Goal: Obtain resource: Download file/media

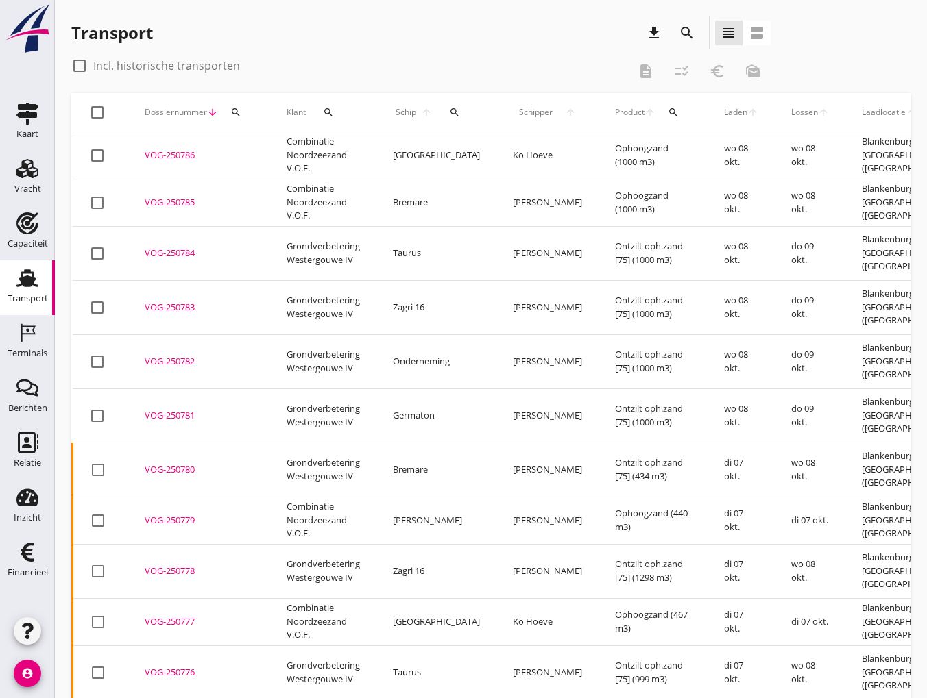
click at [682, 31] on icon "search" at bounding box center [687, 33] width 16 height 16
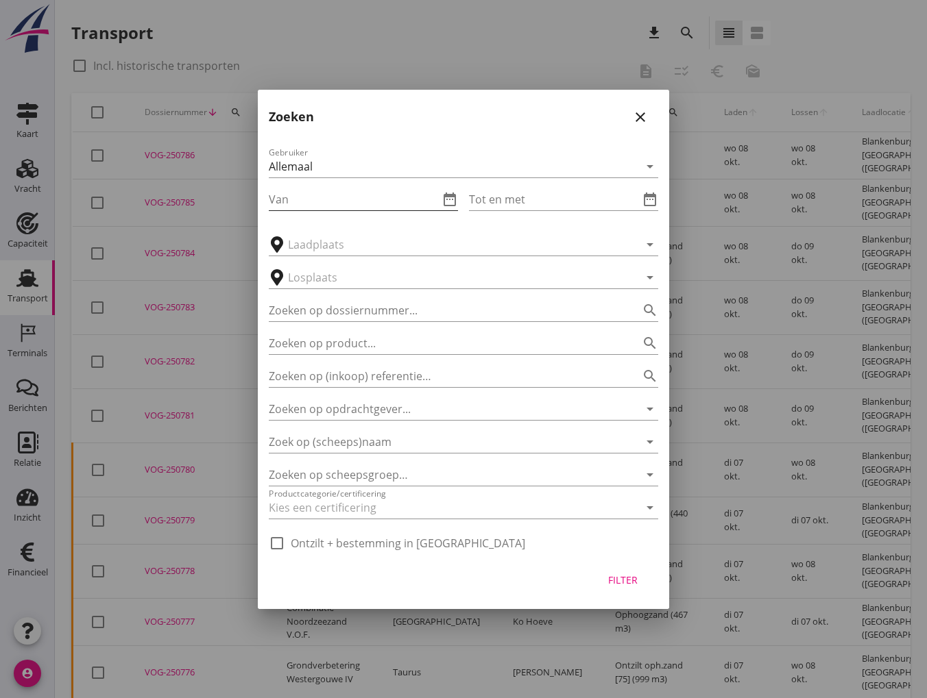
click at [293, 203] on input "Van" at bounding box center [354, 200] width 170 height 22
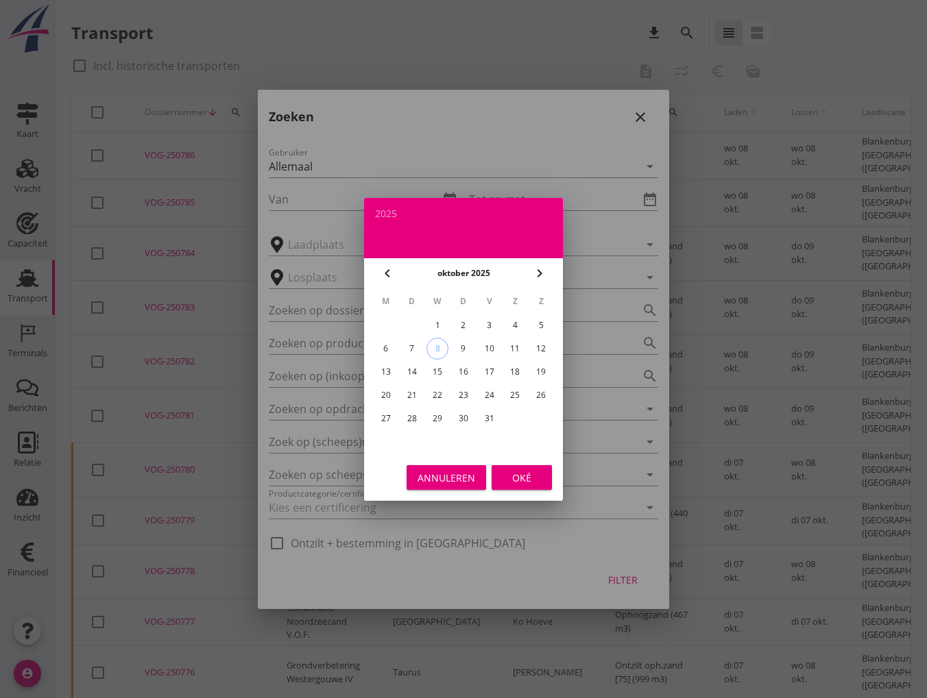
click at [382, 276] on icon "chevron_left" at bounding box center [387, 273] width 16 height 16
click at [384, 396] on div "22" at bounding box center [386, 396] width 22 height 22
type input "[DATE]"
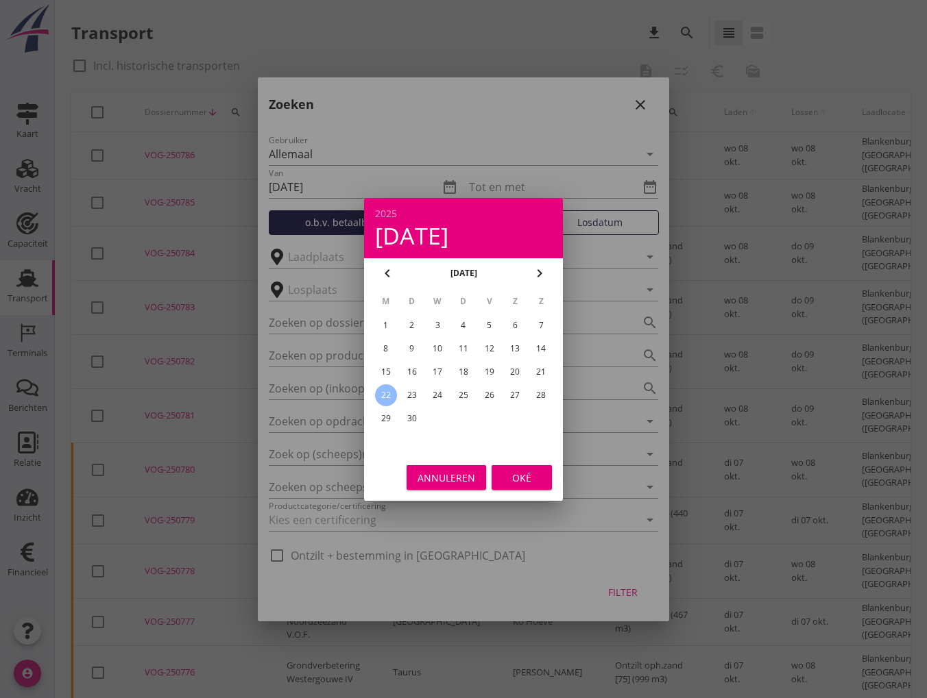
click at [519, 476] on div "Oké" at bounding box center [521, 477] width 38 height 14
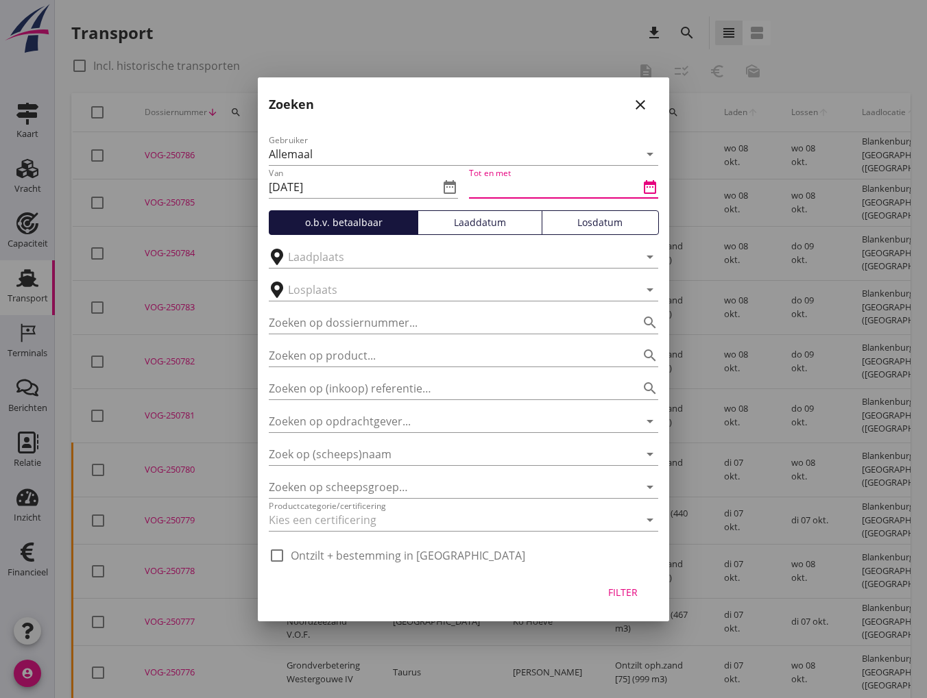
click at [531, 189] on input "Tot en met" at bounding box center [554, 187] width 170 height 22
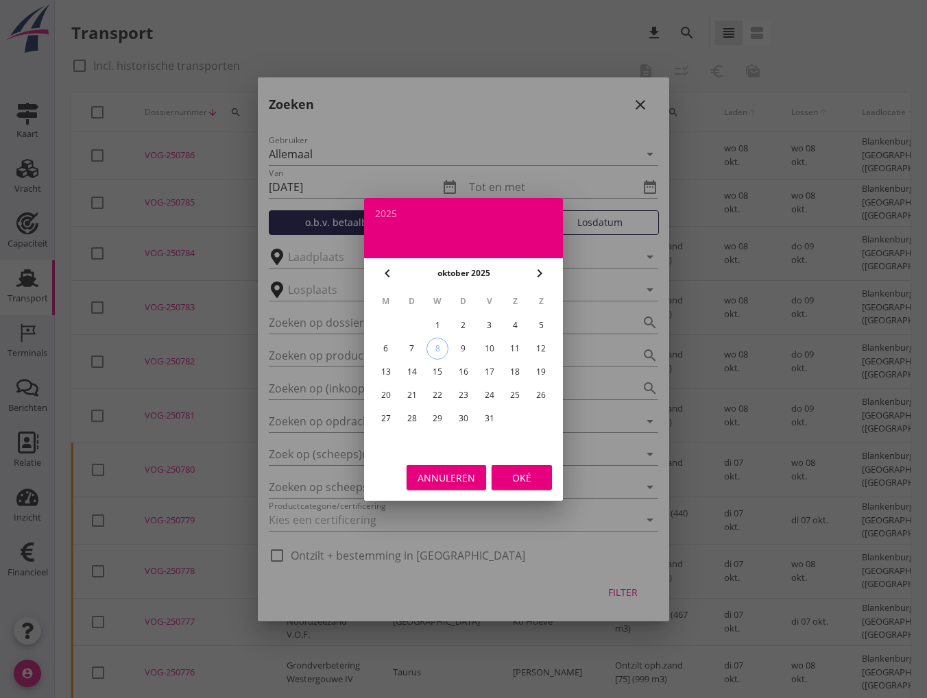
click at [387, 281] on icon "chevron_left" at bounding box center [387, 273] width 16 height 16
click at [517, 400] on div "27" at bounding box center [515, 396] width 22 height 22
type input "[DATE]"
click at [515, 483] on div "Oké" at bounding box center [521, 477] width 38 height 14
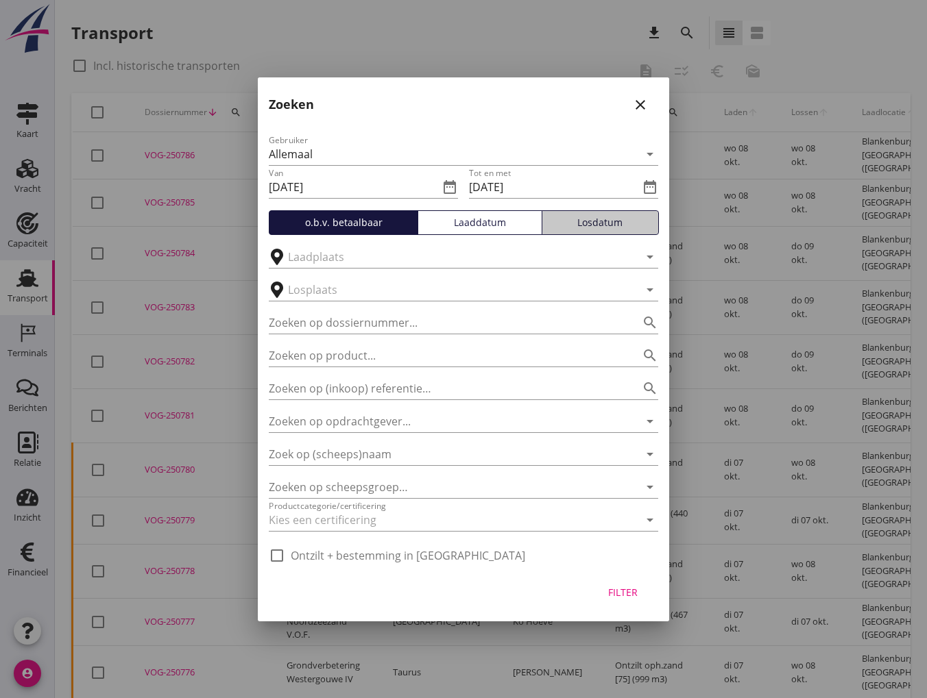
click at [579, 221] on div "Losdatum" at bounding box center [600, 222] width 105 height 14
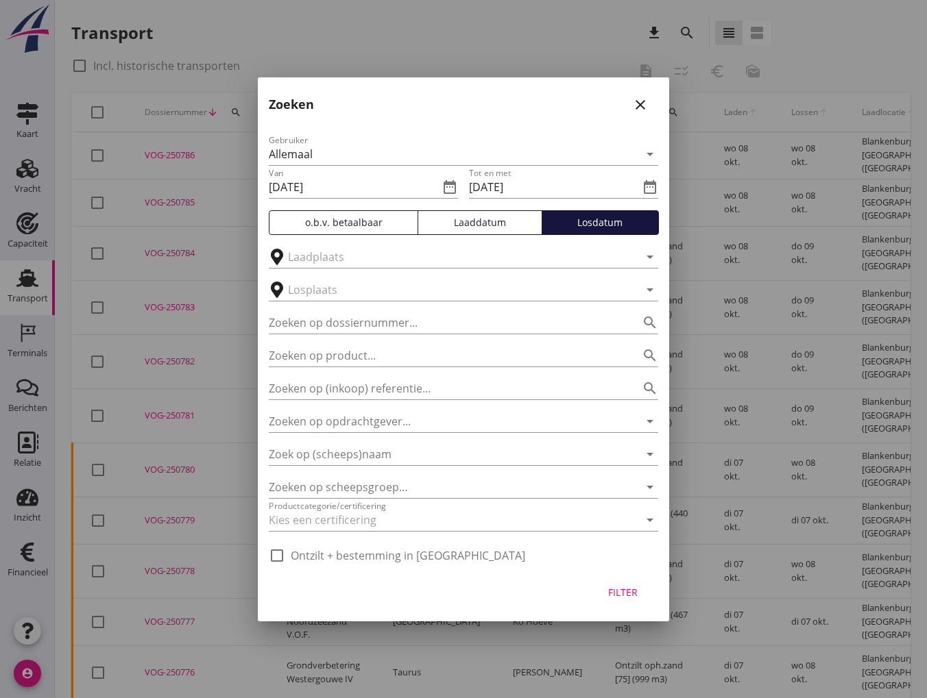
click at [617, 591] on div "Filter" at bounding box center [622, 592] width 38 height 14
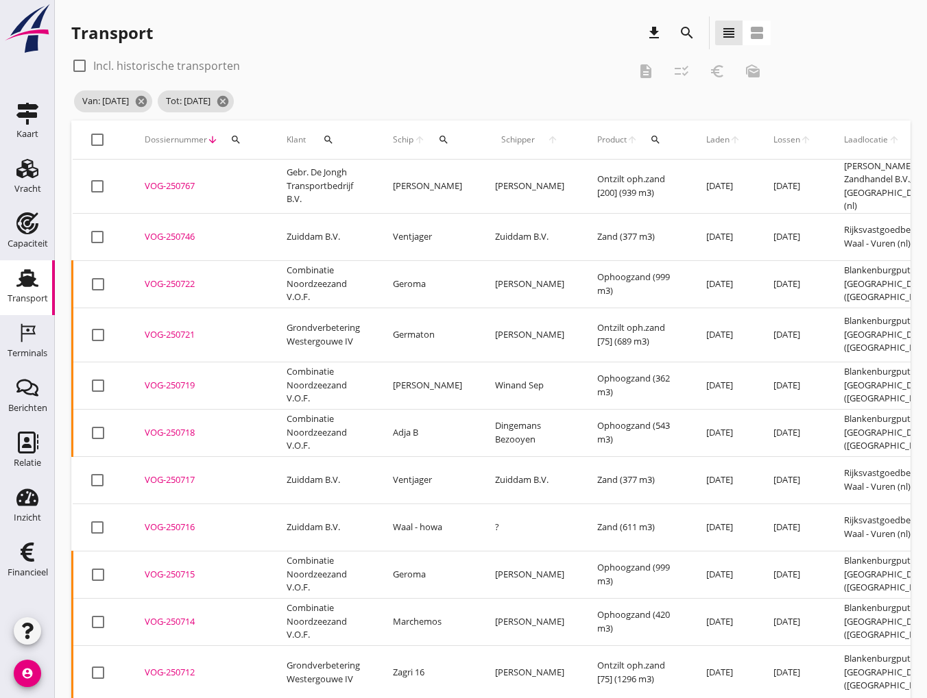
click at [95, 135] on div at bounding box center [97, 139] width 23 height 23
checkbox input "true"
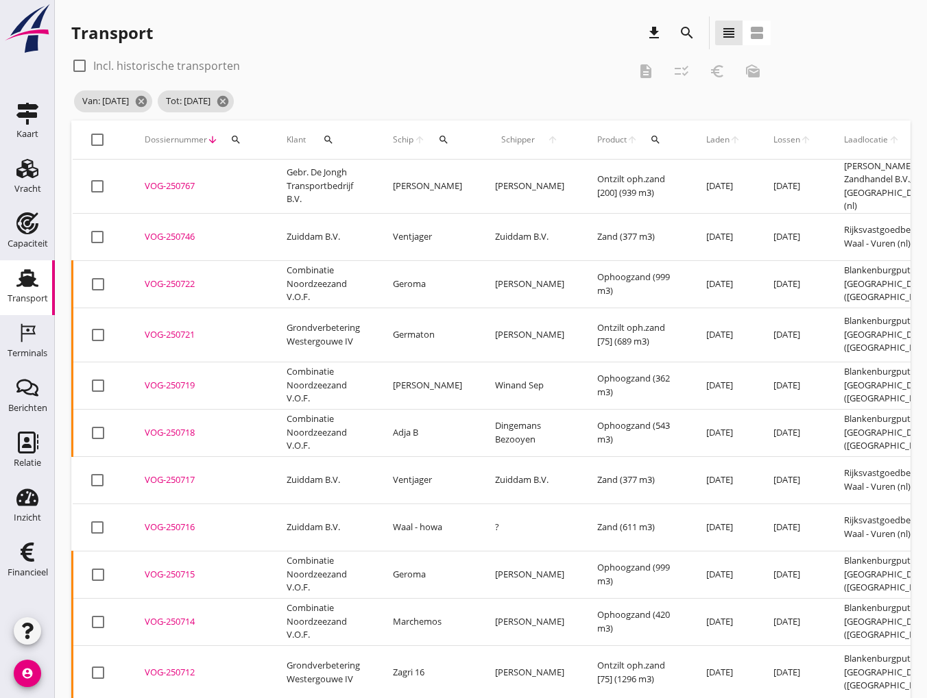
checkbox input "true"
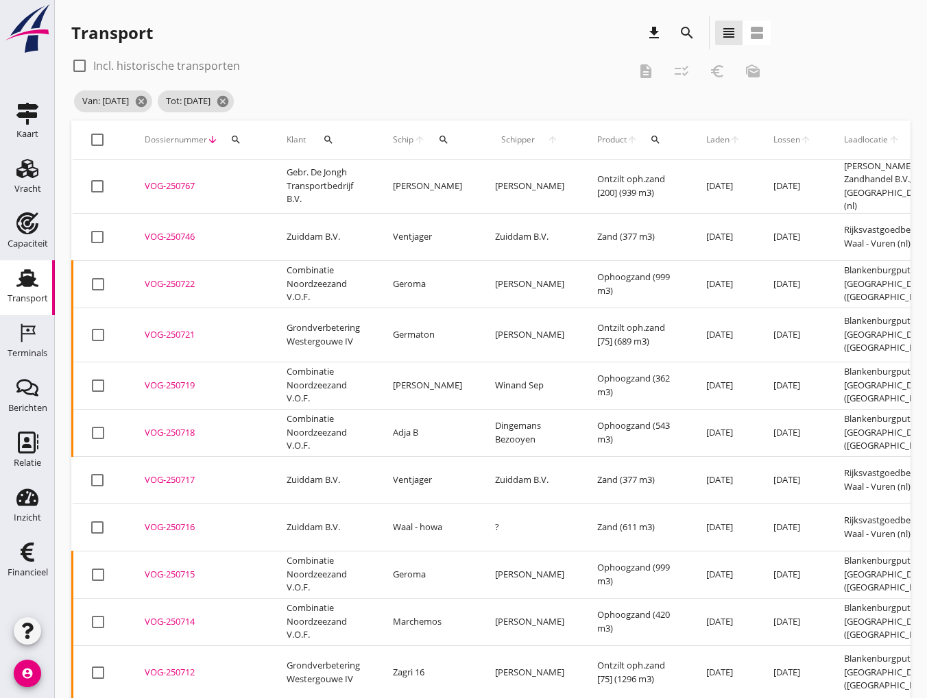
checkbox input "true"
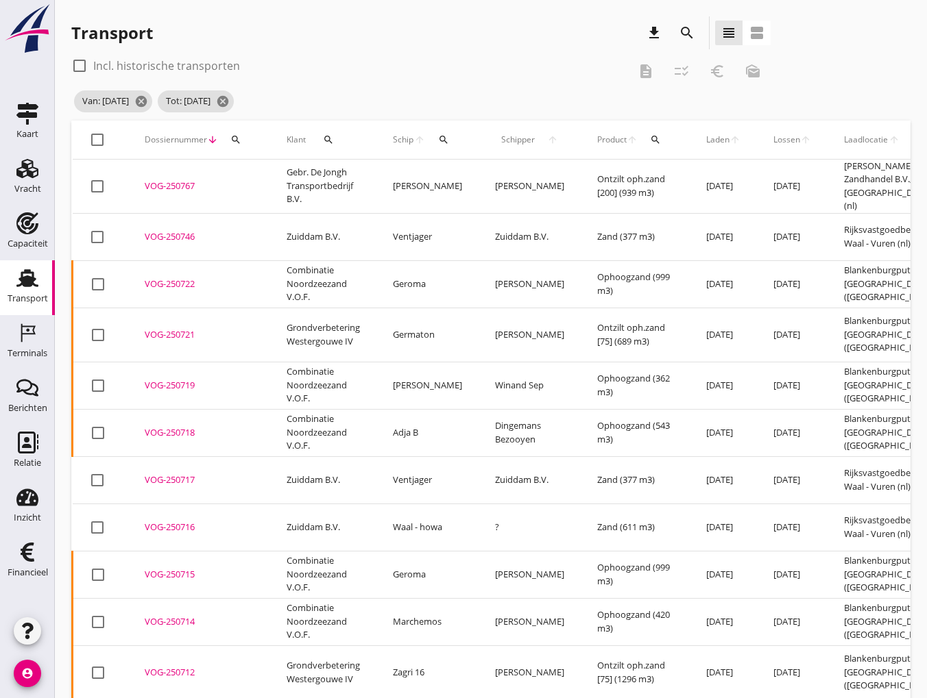
checkbox input "true"
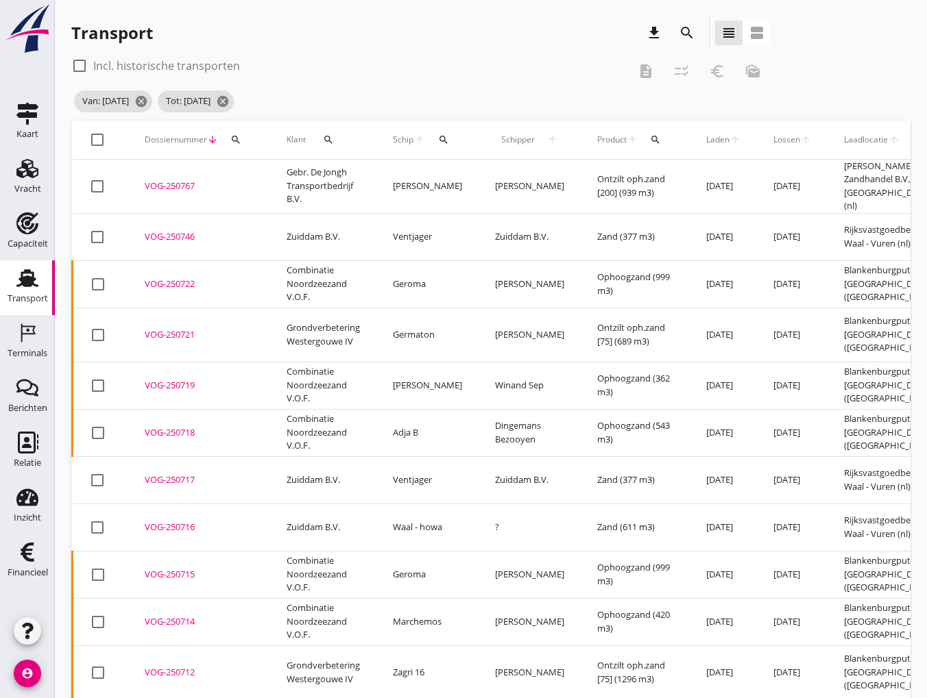
checkbox input "true"
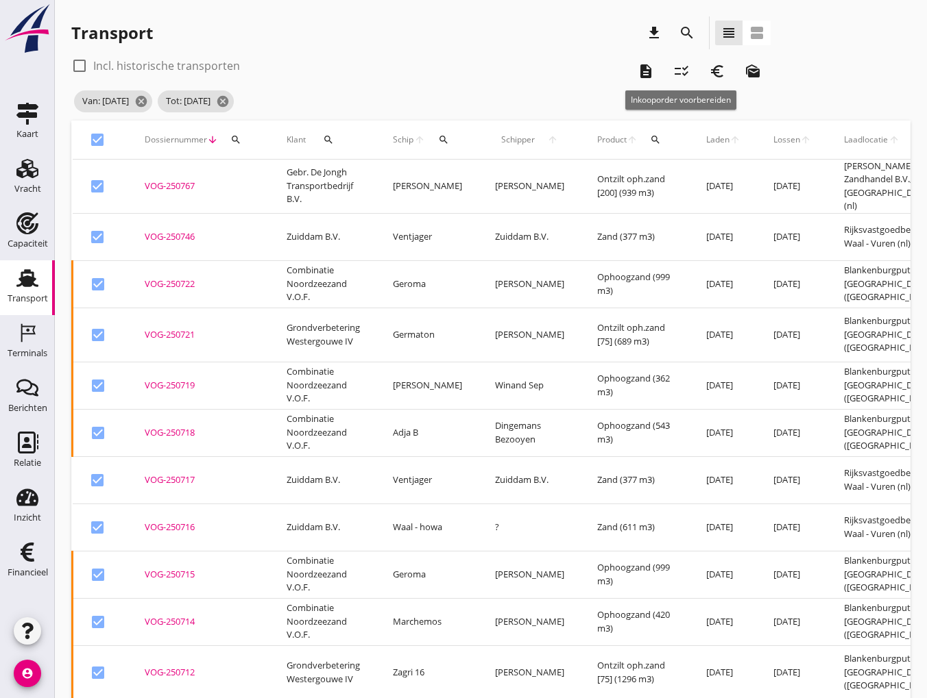
click at [681, 69] on icon "checklist_rtl" at bounding box center [681, 71] width 16 height 16
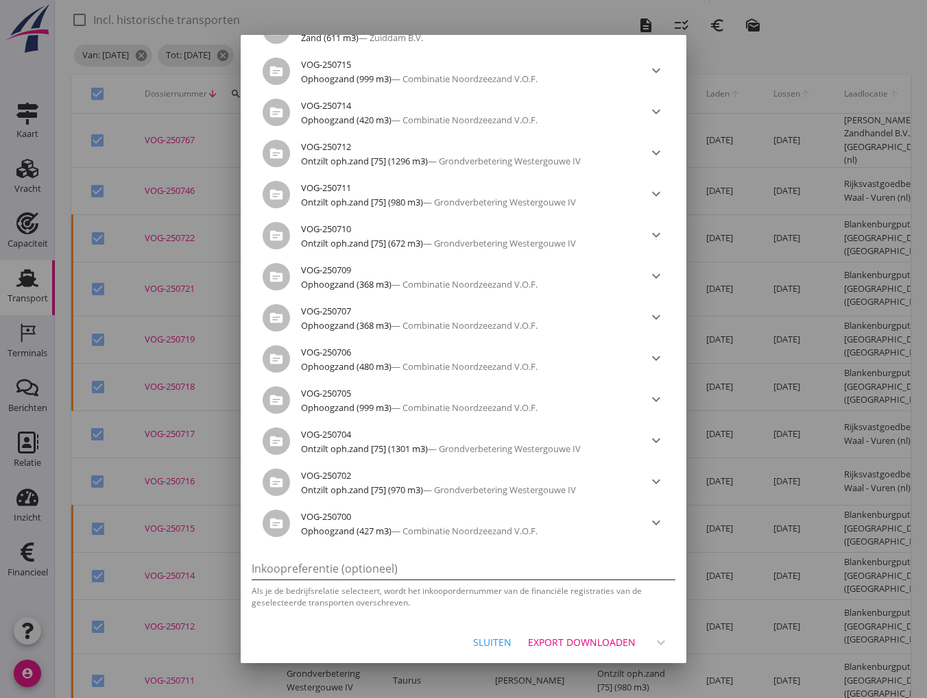
scroll to position [69, 0]
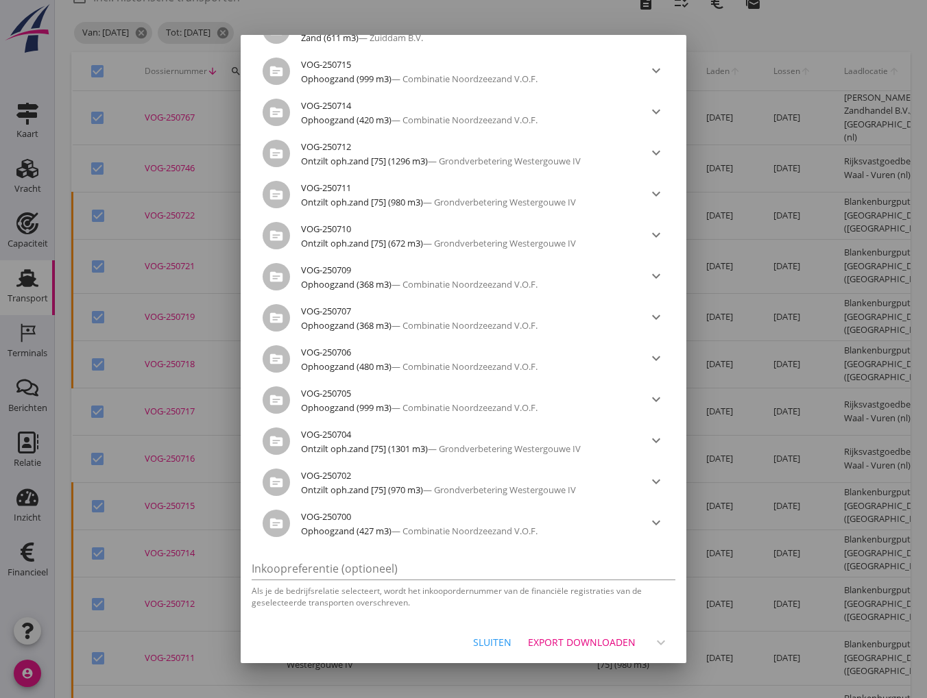
click at [557, 636] on div "Export downloaden" at bounding box center [582, 642] width 108 height 14
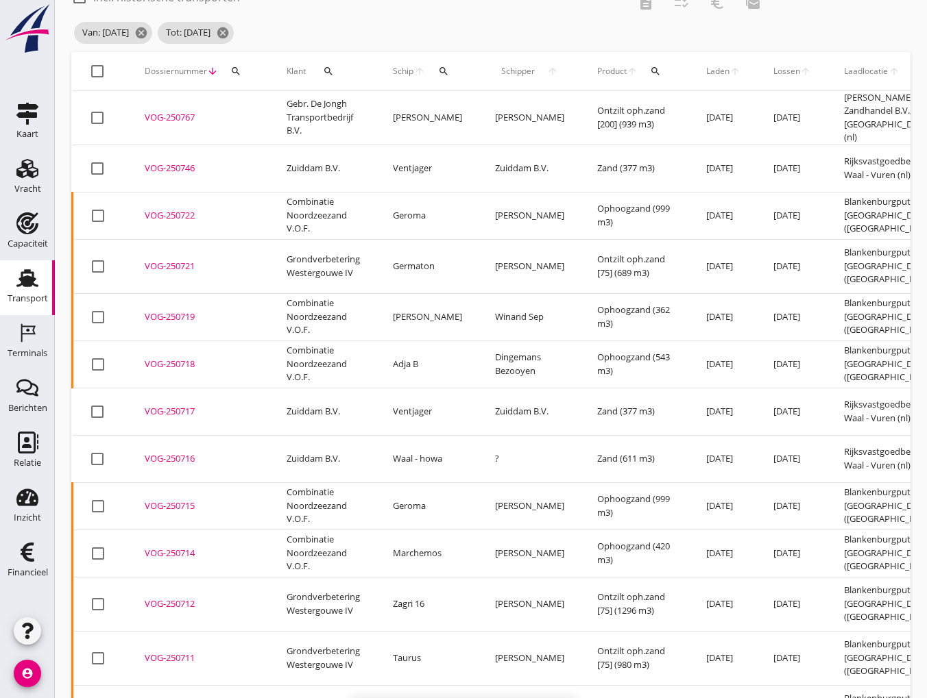
checkbox input "false"
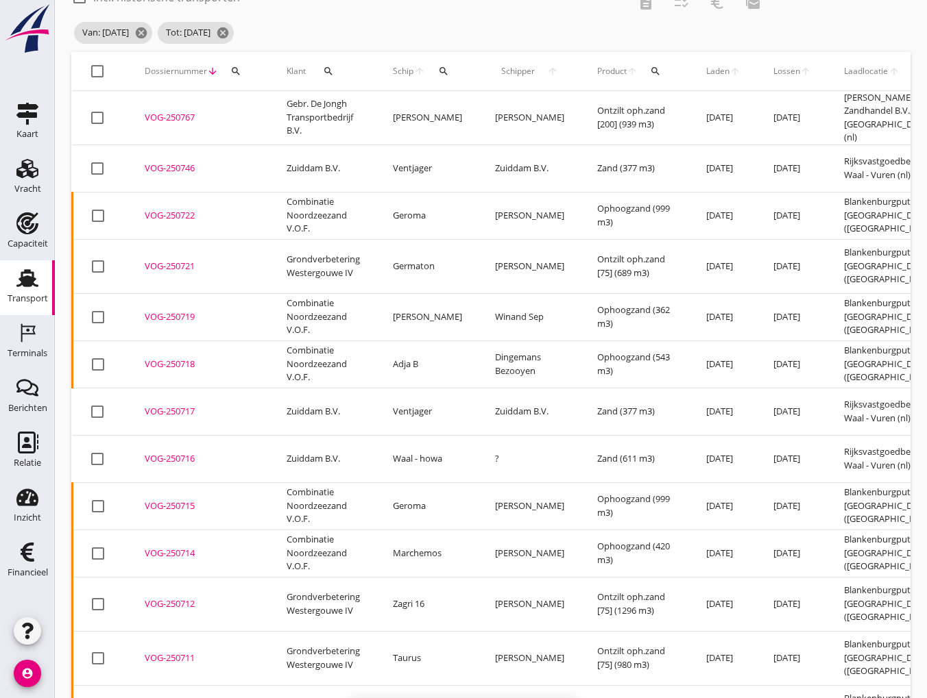
checkbox input "false"
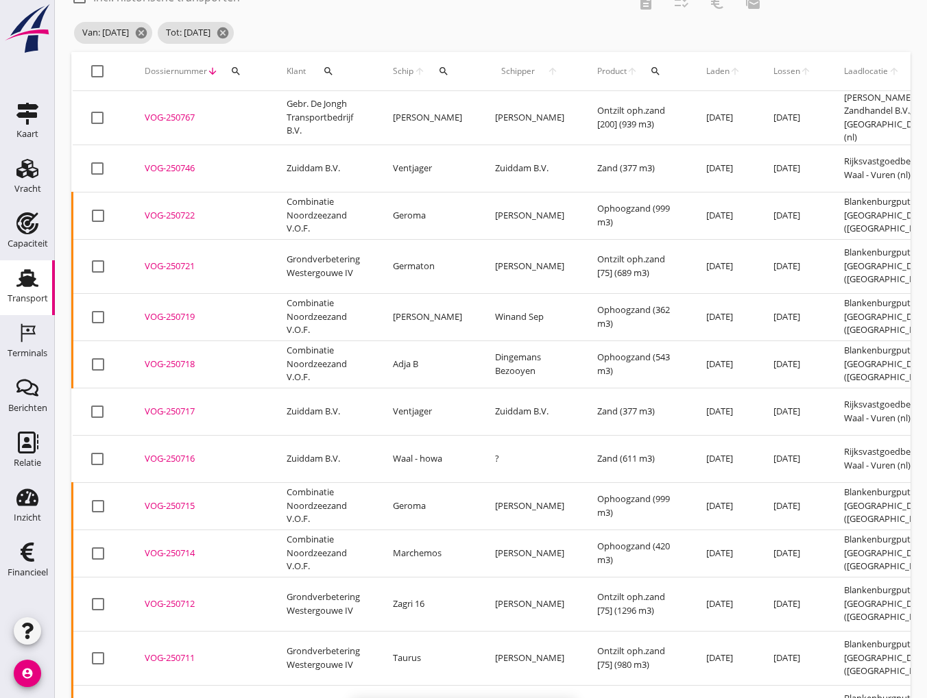
checkbox input "false"
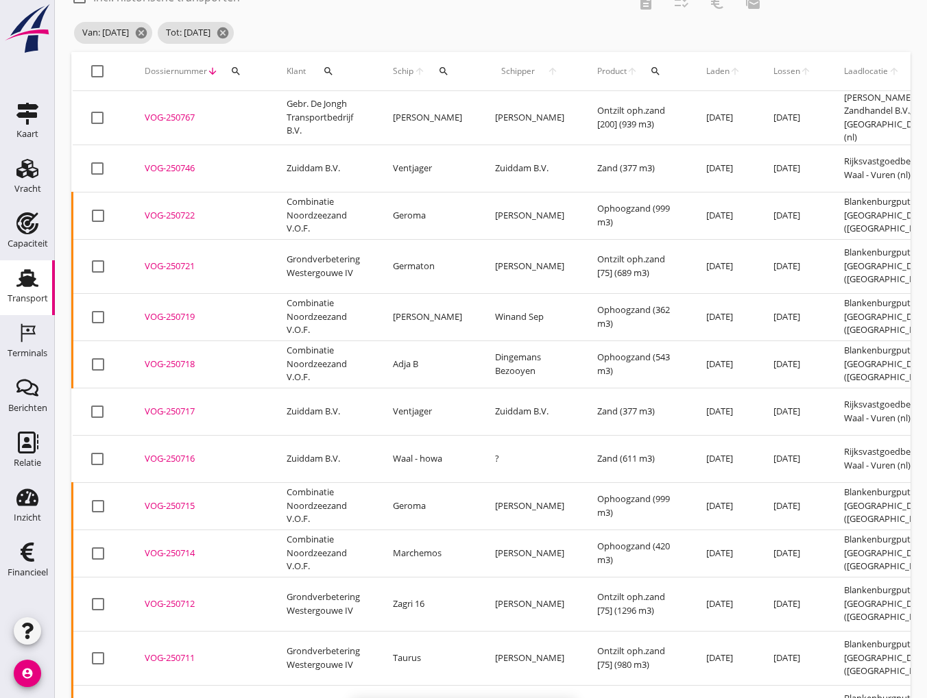
checkbox input "false"
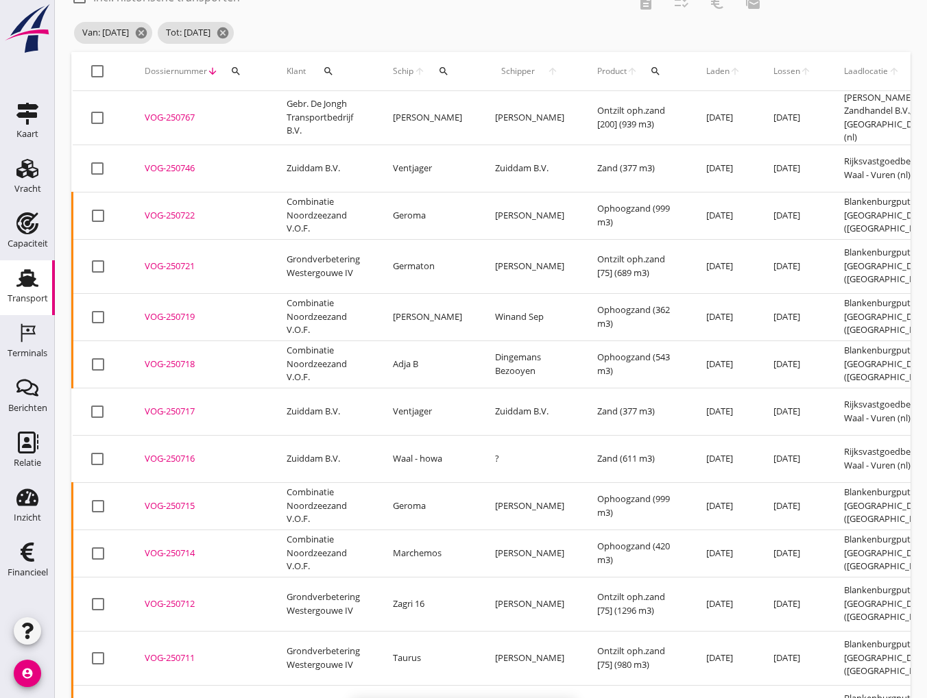
checkbox input "false"
click at [93, 68] on div at bounding box center [97, 71] width 23 height 23
checkbox input "true"
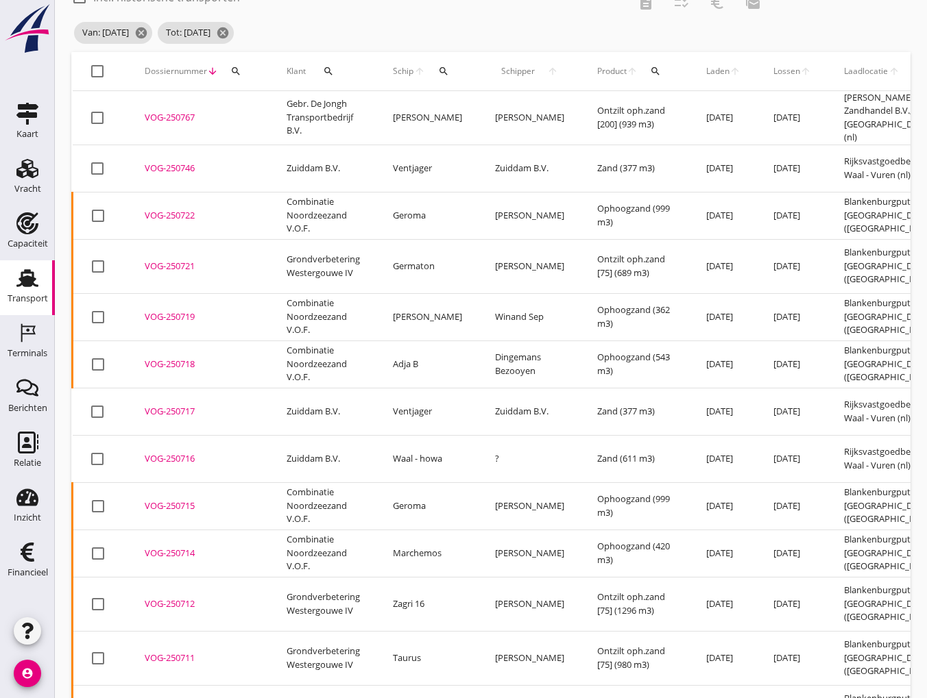
checkbox input "true"
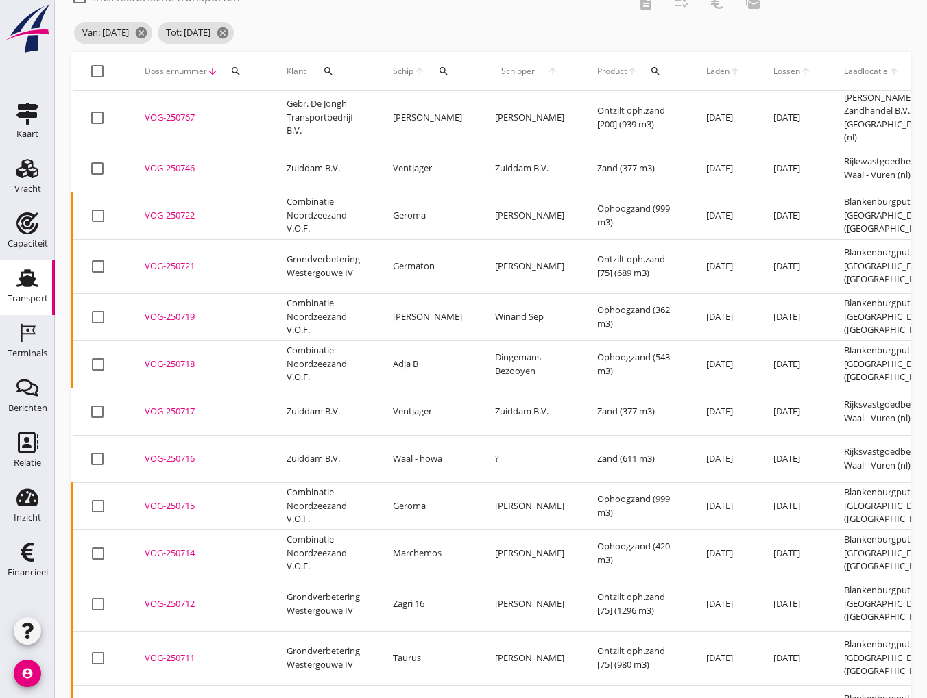
checkbox input "true"
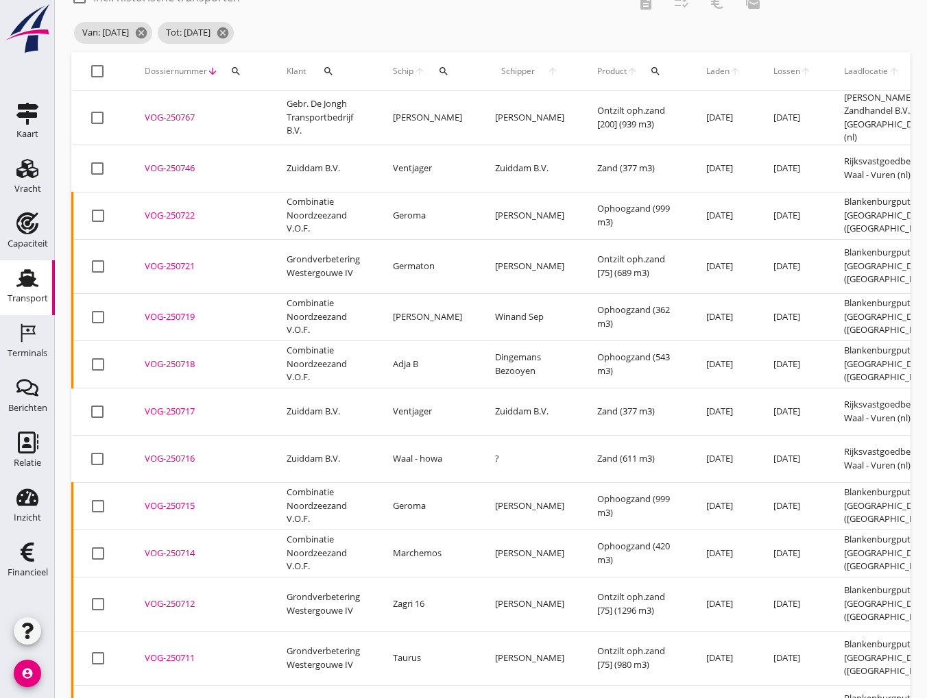
checkbox input "true"
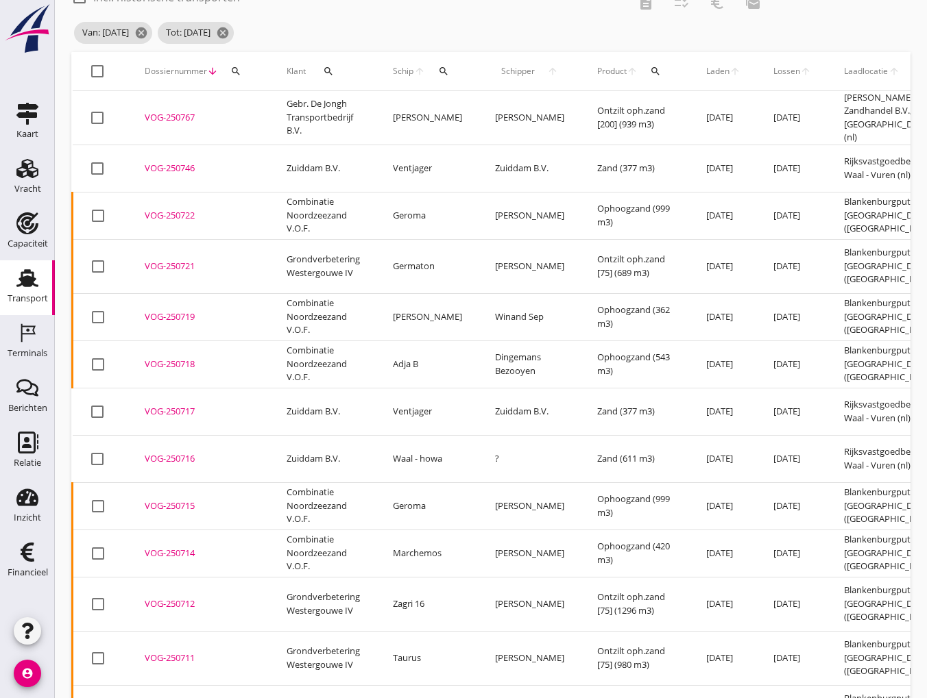
checkbox input "true"
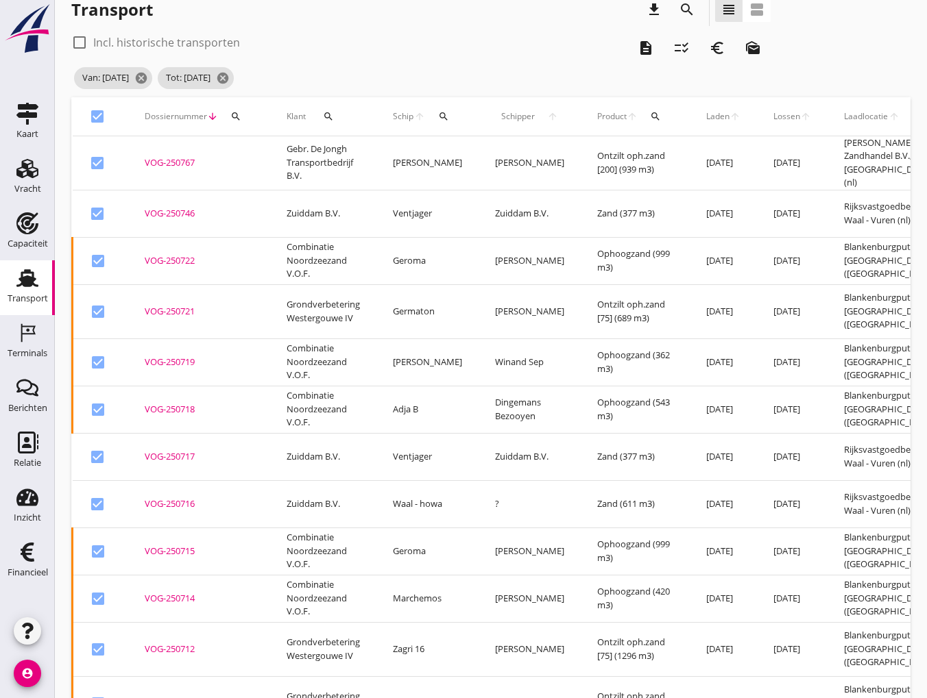
scroll to position [0, 0]
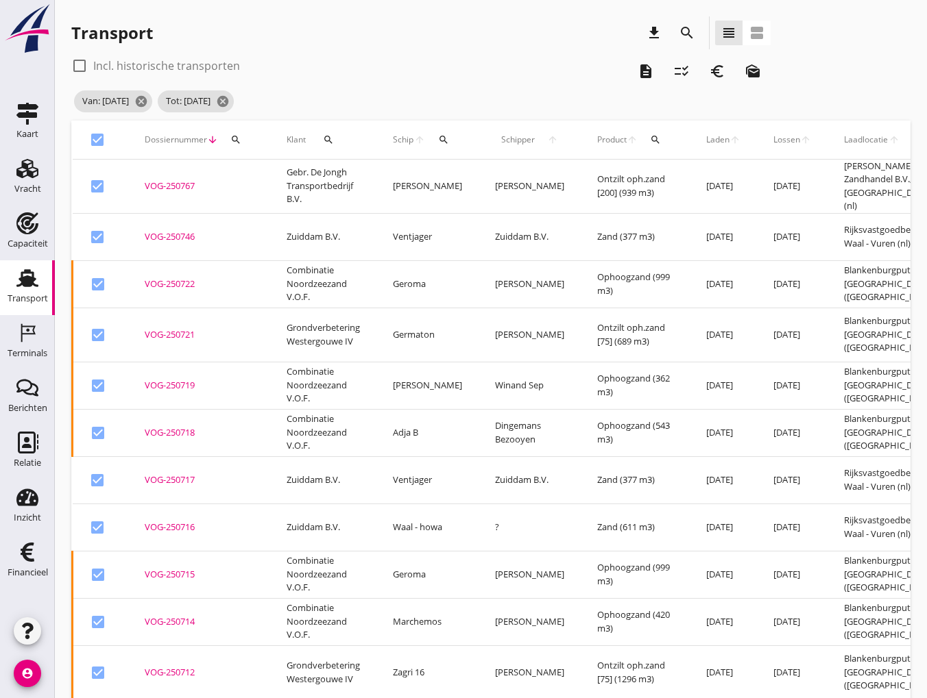
click at [90, 136] on div at bounding box center [97, 139] width 23 height 23
checkbox input "false"
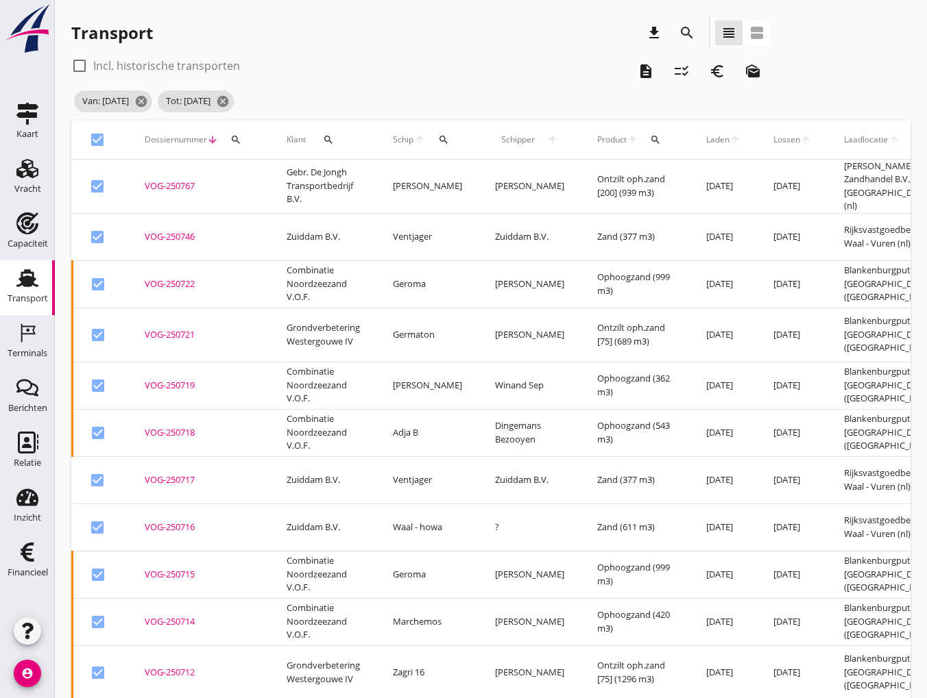
checkbox input "false"
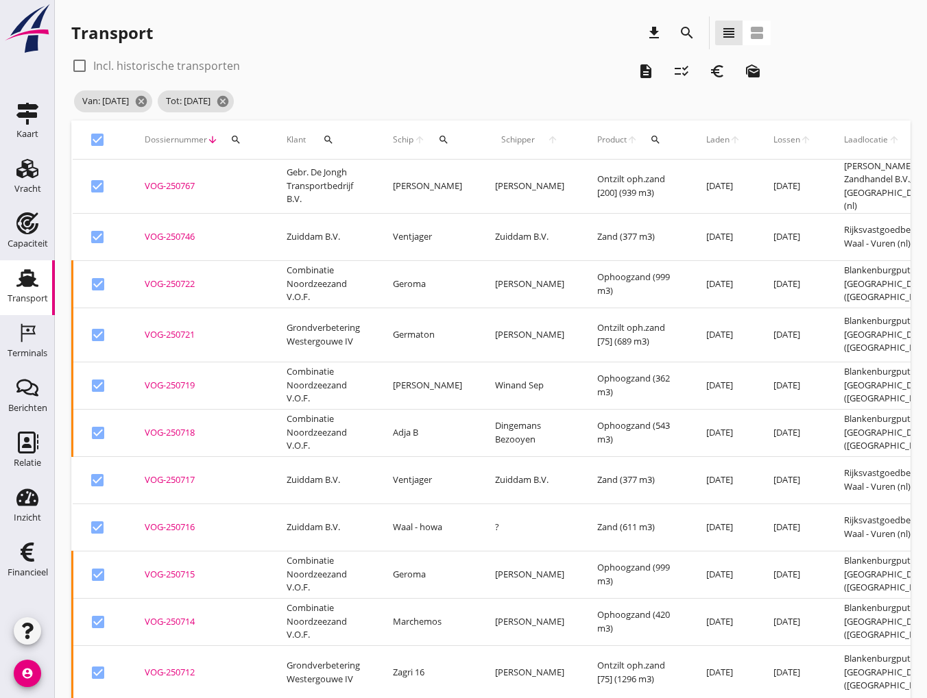
checkbox input "false"
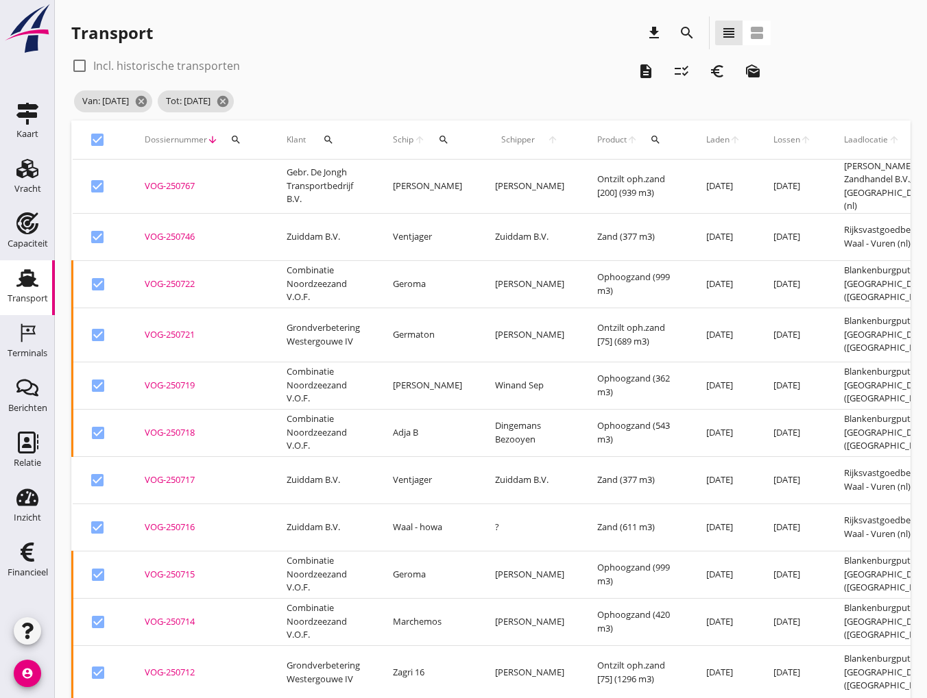
checkbox input "false"
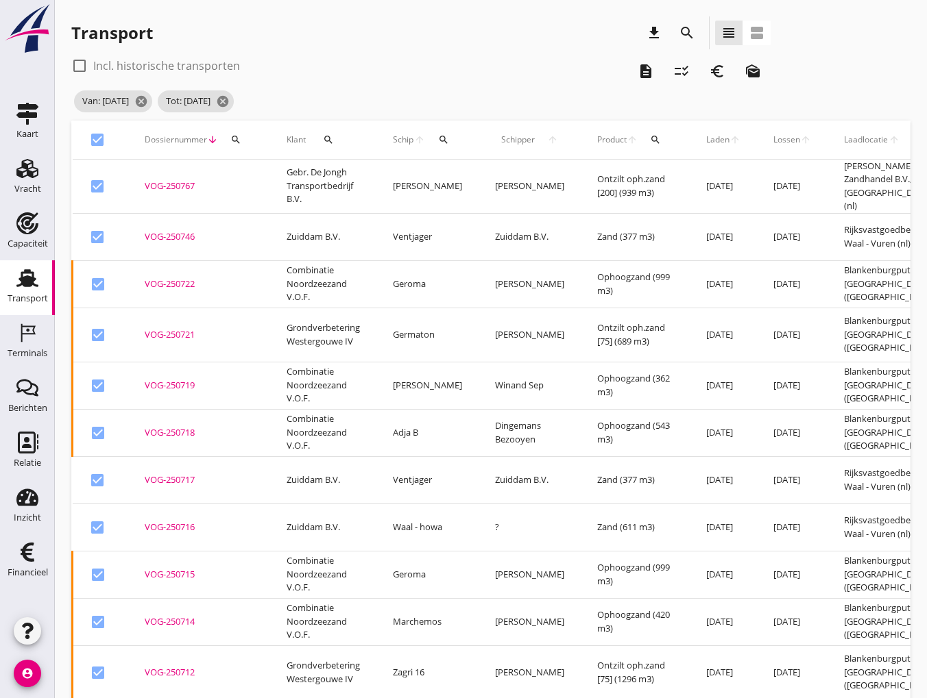
checkbox input "false"
click at [773, 142] on span "Lossen" at bounding box center [786, 140] width 27 height 12
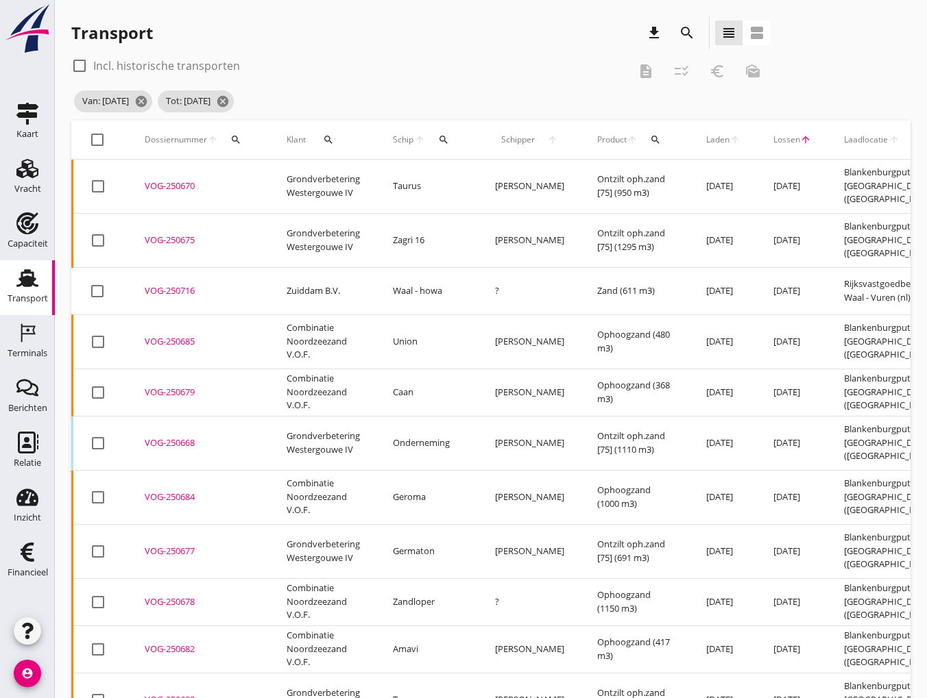
click at [95, 140] on div at bounding box center [97, 139] width 23 height 23
checkbox input "true"
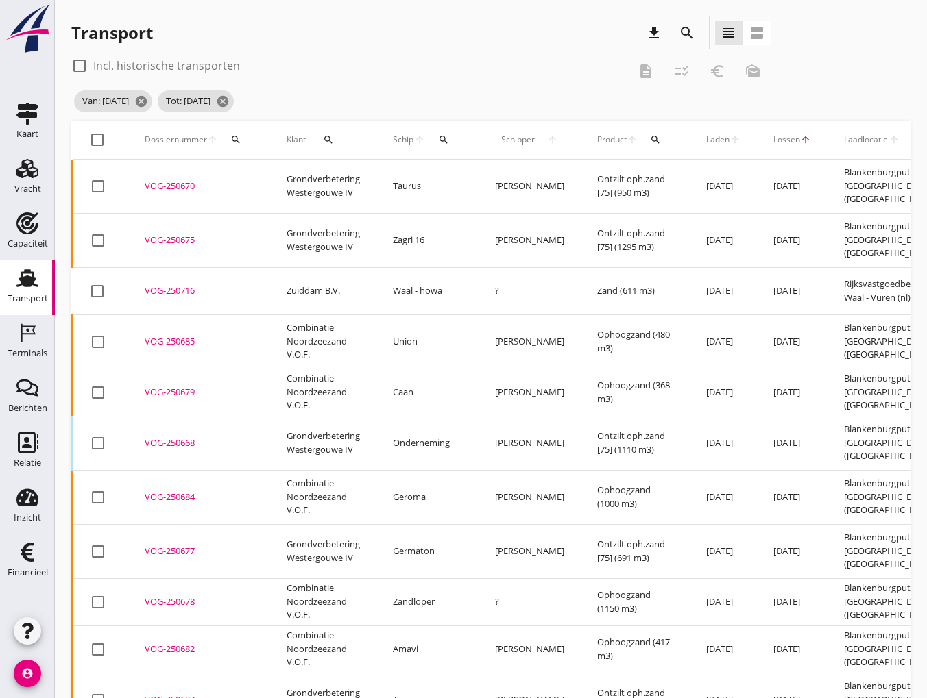
checkbox input "true"
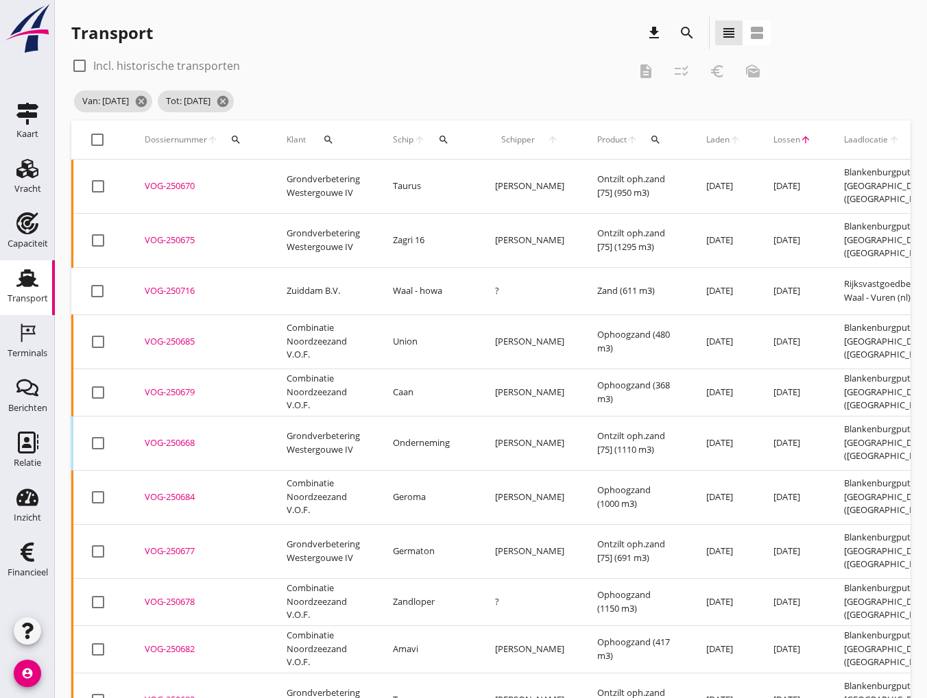
checkbox input "true"
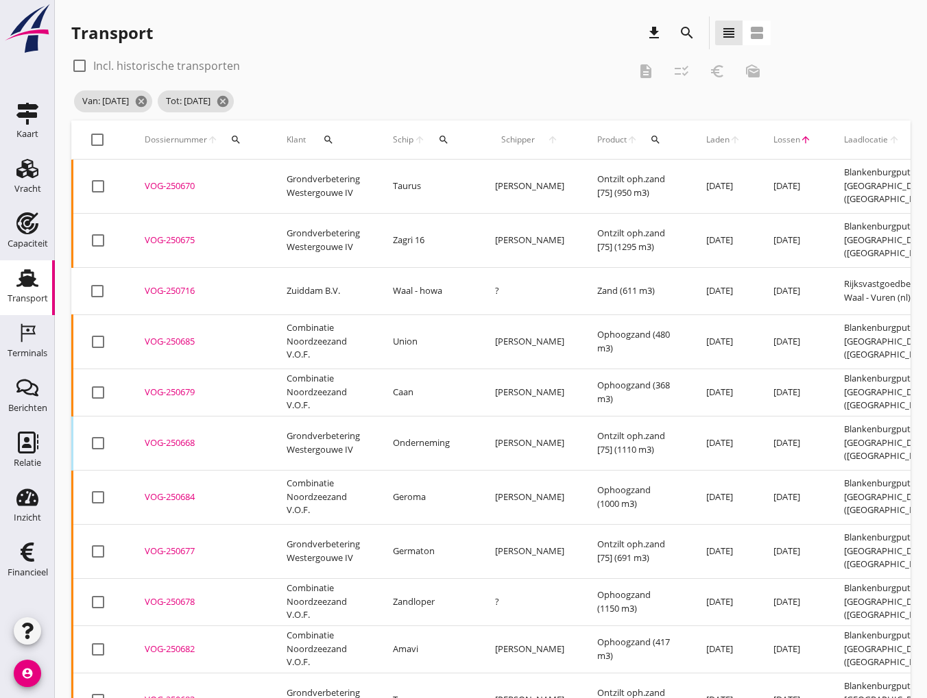
checkbox input "true"
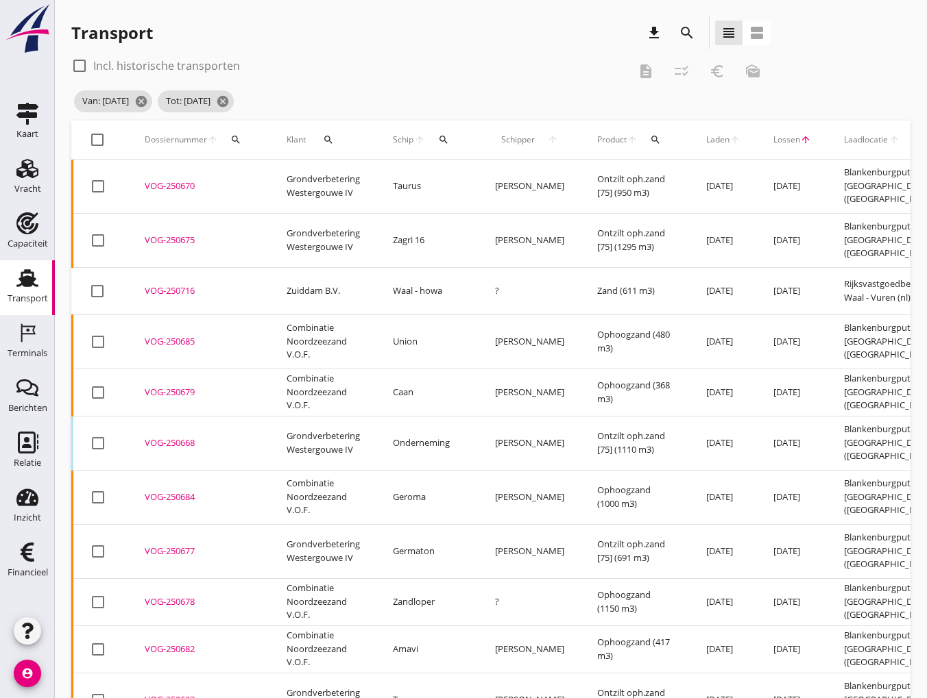
checkbox input "true"
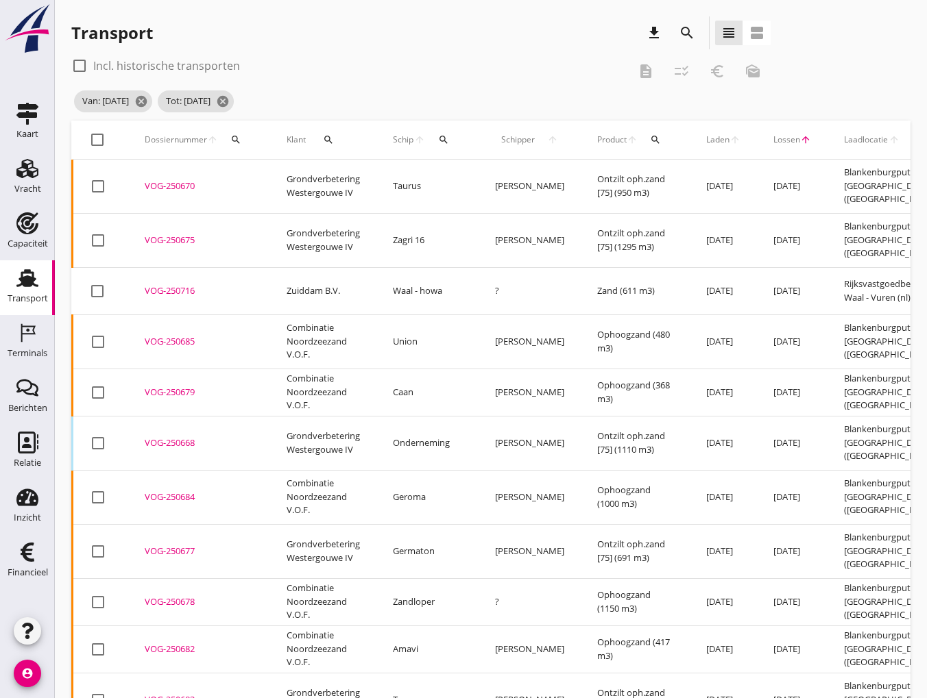
checkbox input "true"
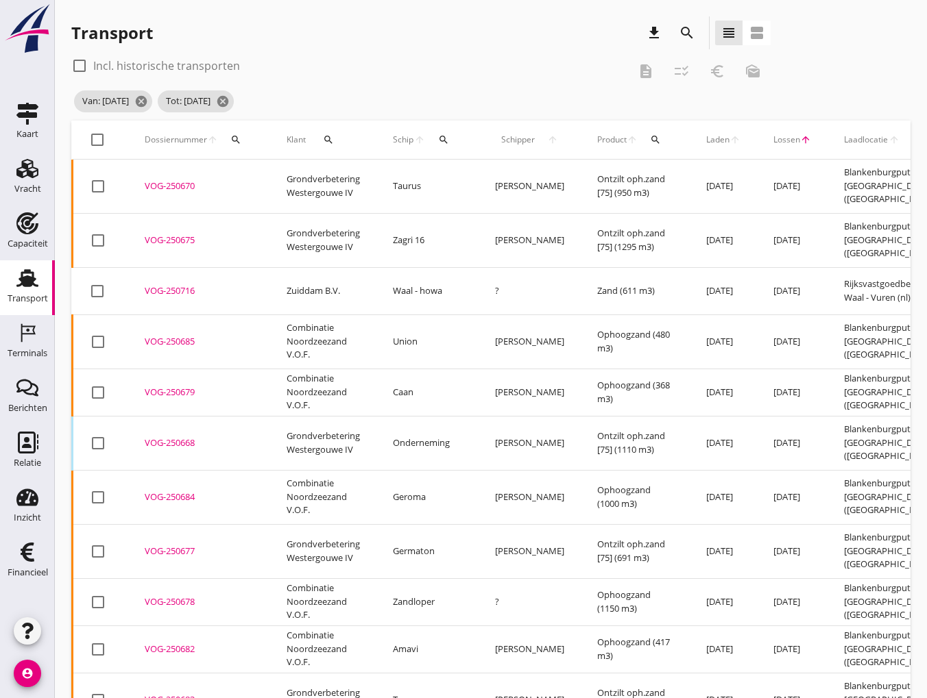
checkbox input "true"
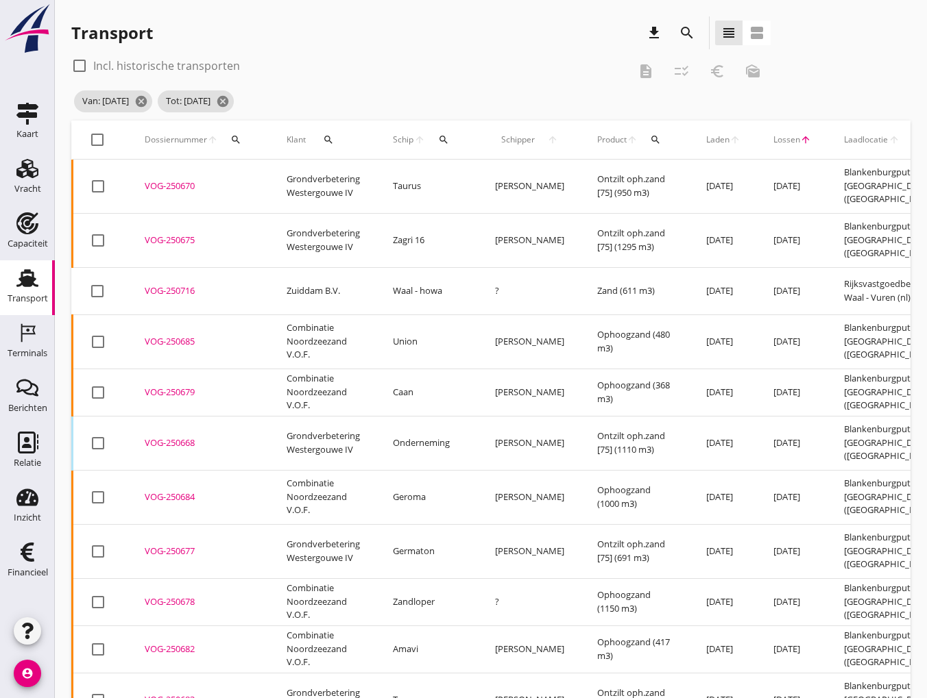
checkbox input "true"
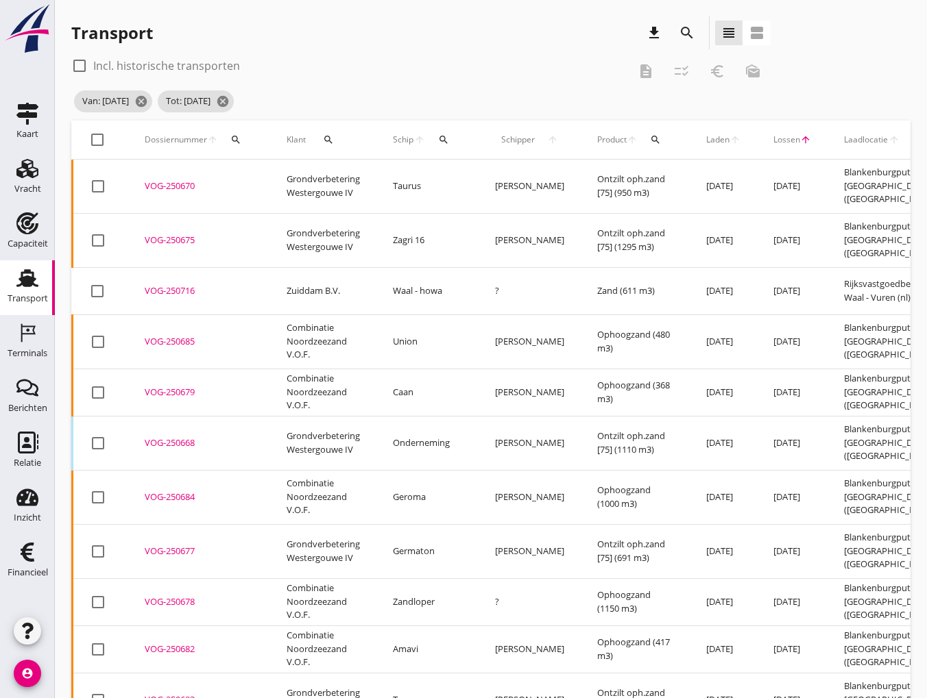
checkbox input "true"
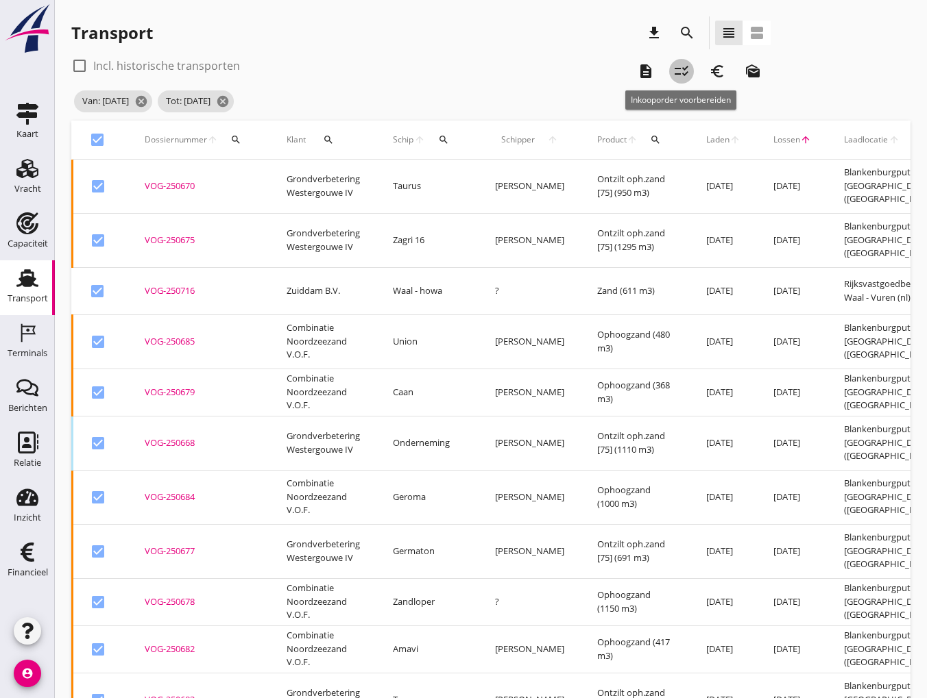
click at [676, 72] on icon "checklist_rtl" at bounding box center [681, 71] width 16 height 16
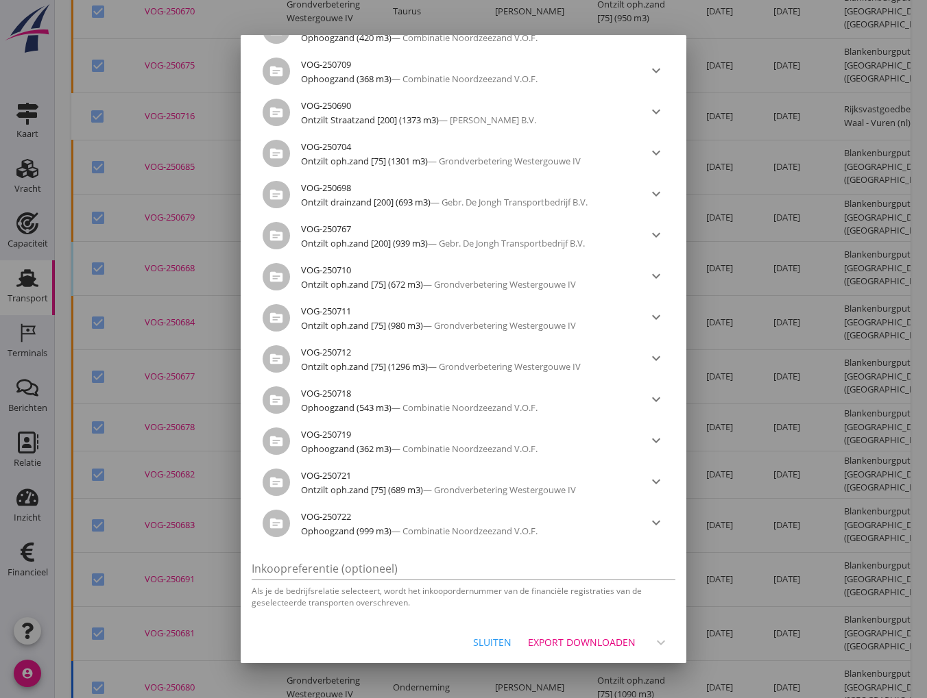
scroll to position [206, 0]
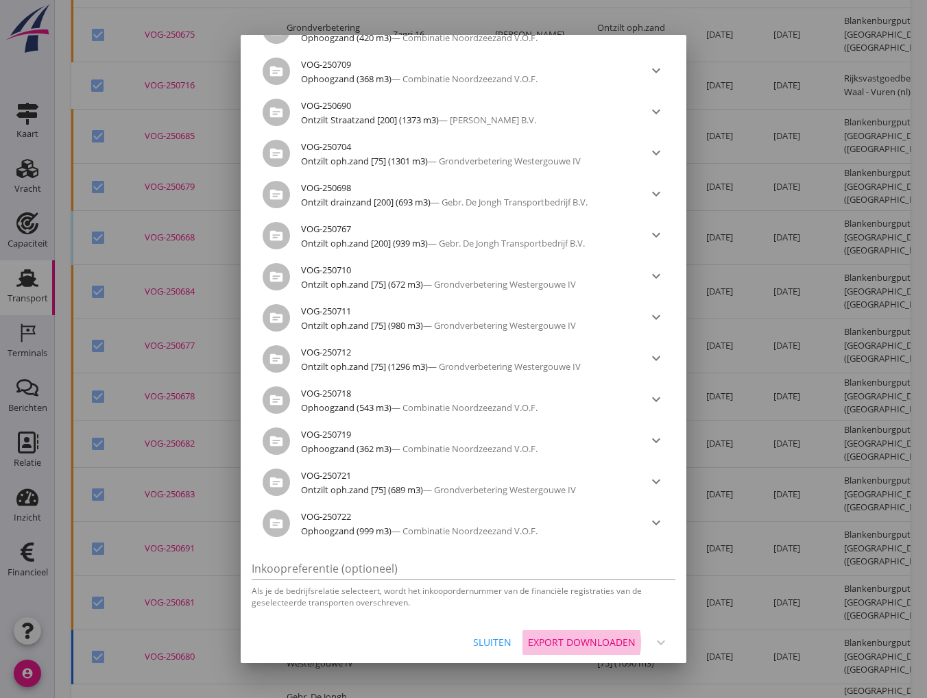
click at [559, 642] on div "Export downloaden" at bounding box center [582, 642] width 108 height 14
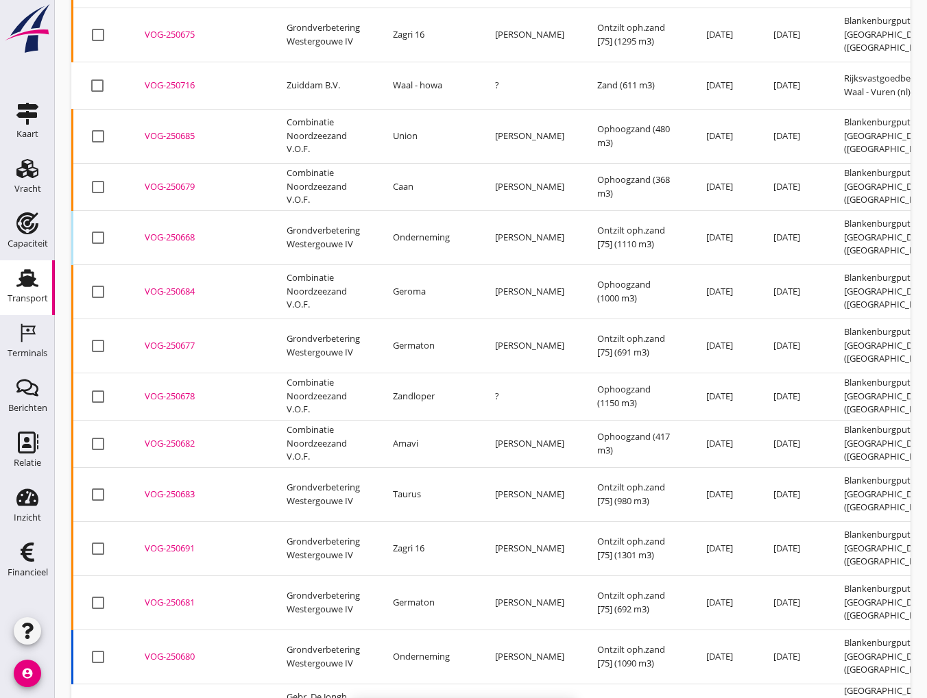
checkbox input "false"
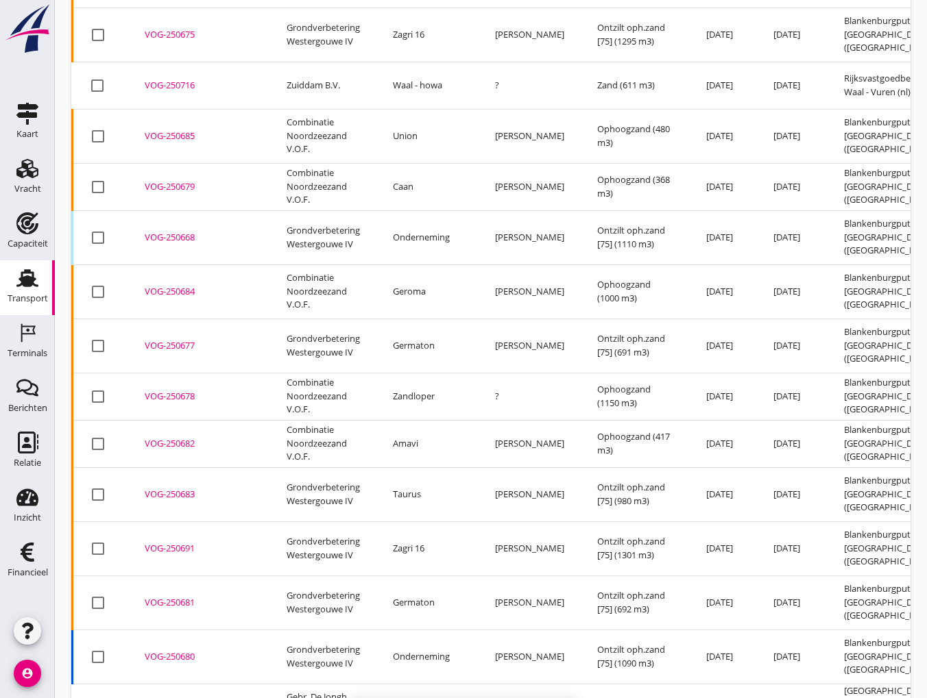
checkbox input "false"
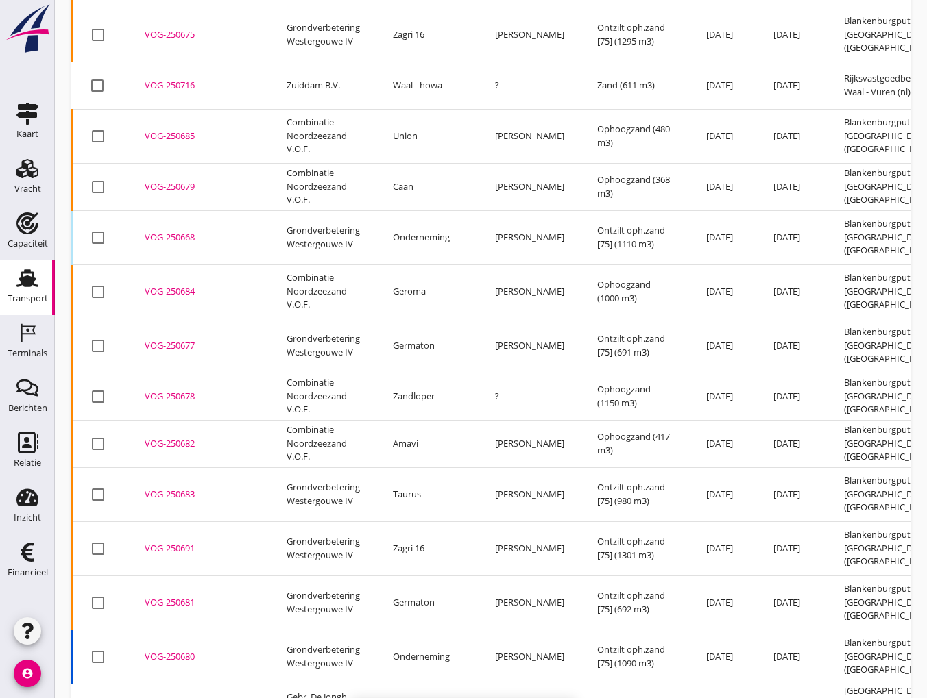
checkbox input "false"
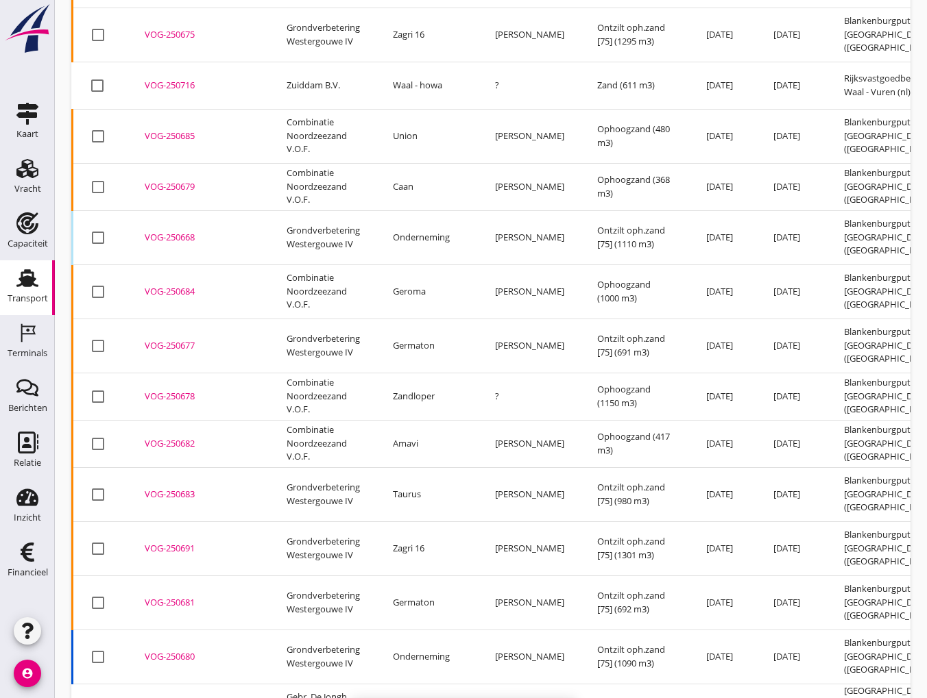
checkbox input "false"
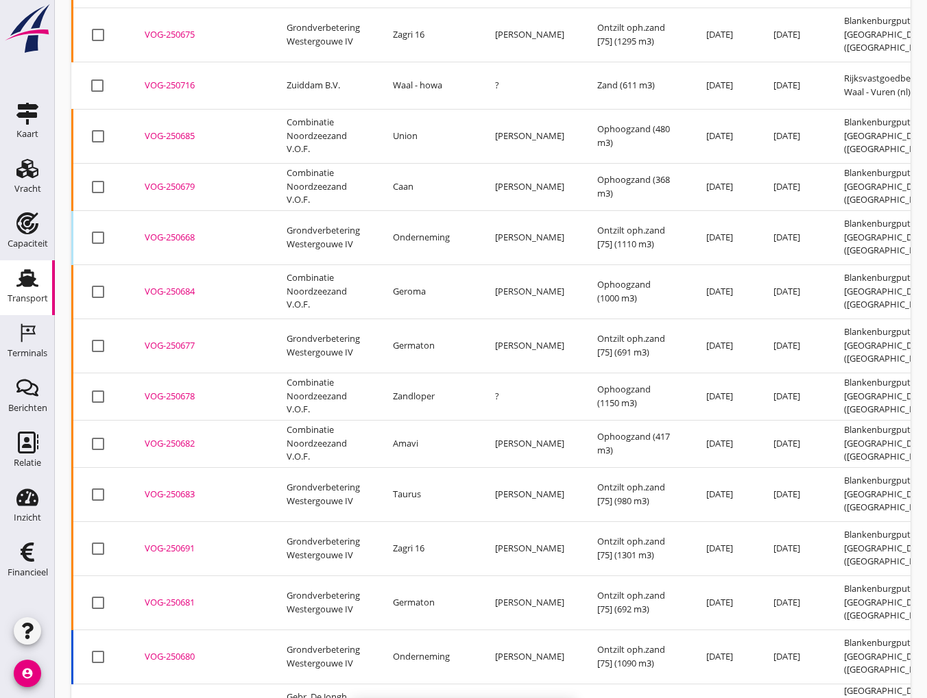
checkbox input "false"
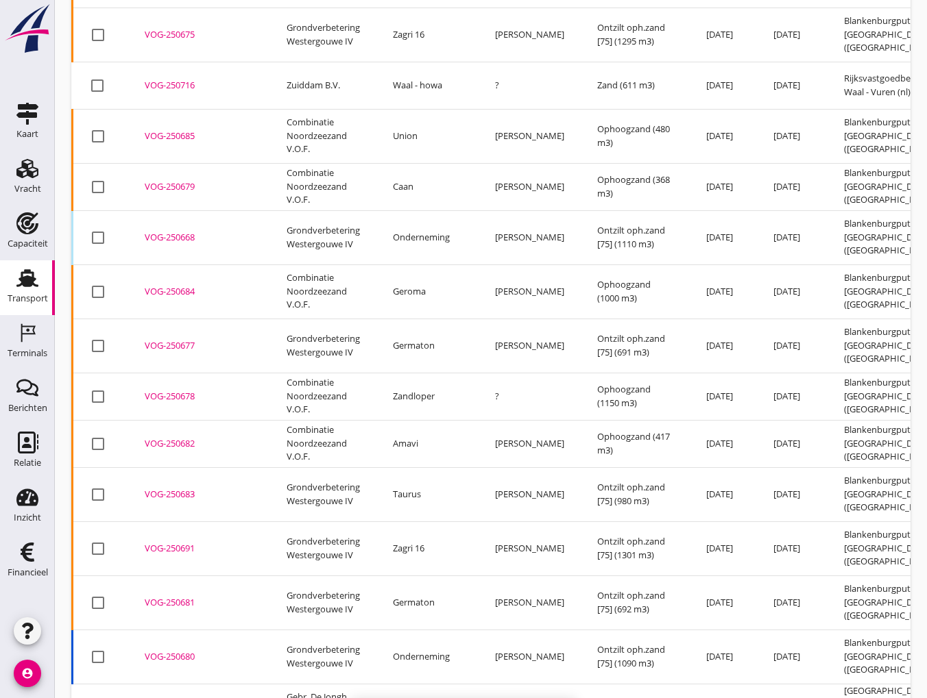
checkbox input "false"
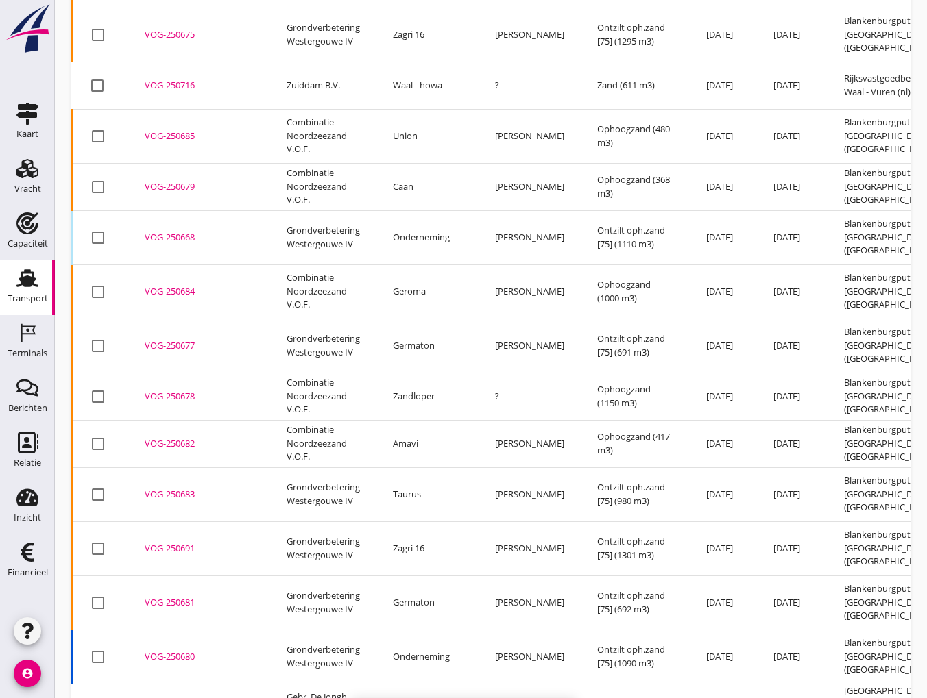
checkbox input "false"
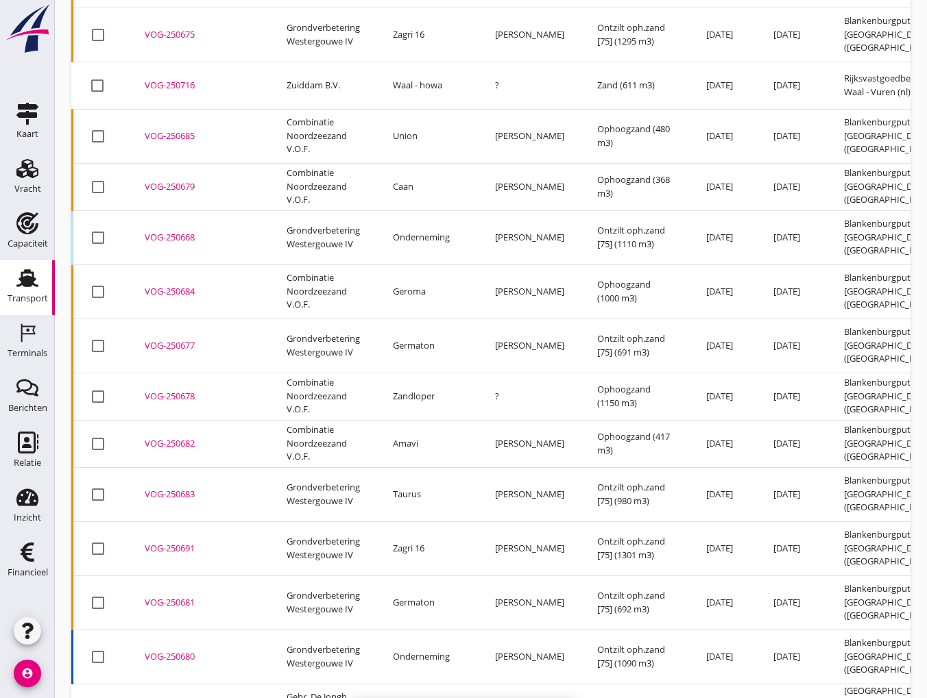
checkbox input "false"
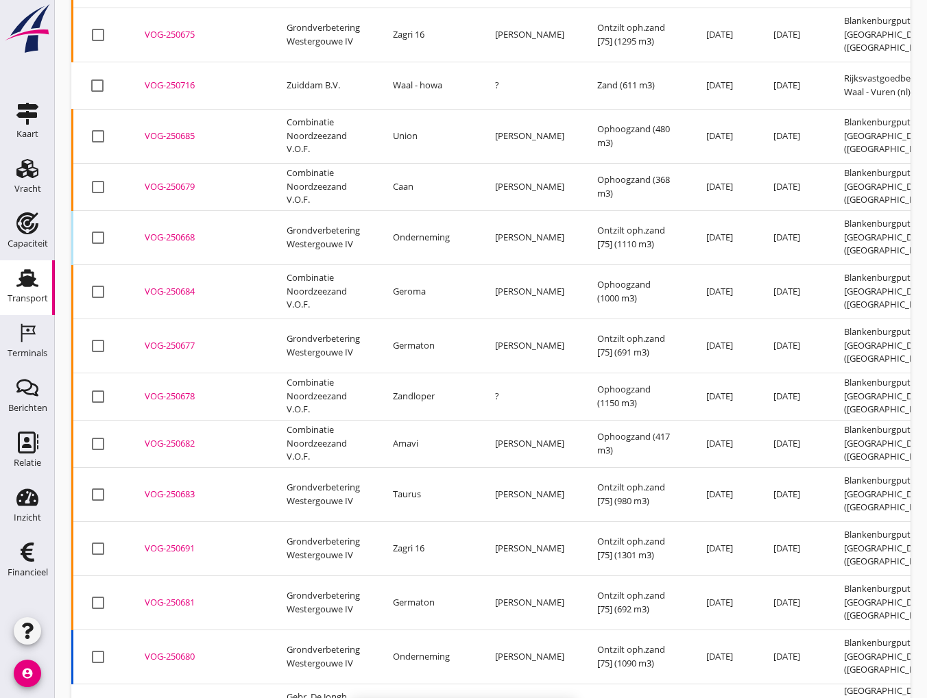
checkbox input "false"
